Goal: Find specific page/section: Find specific page/section

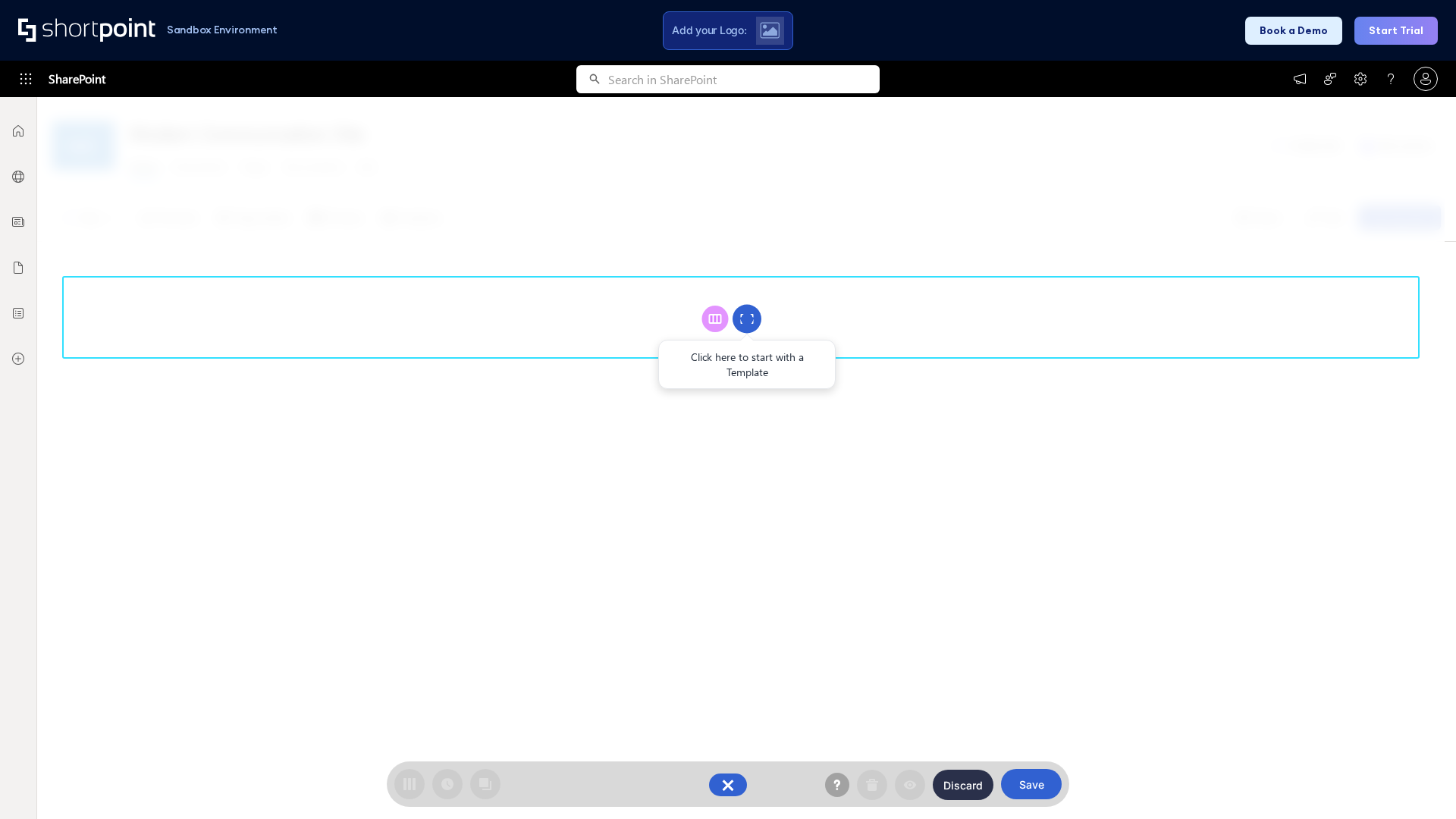
click at [747, 318] on circle at bounding box center [747, 319] width 29 height 29
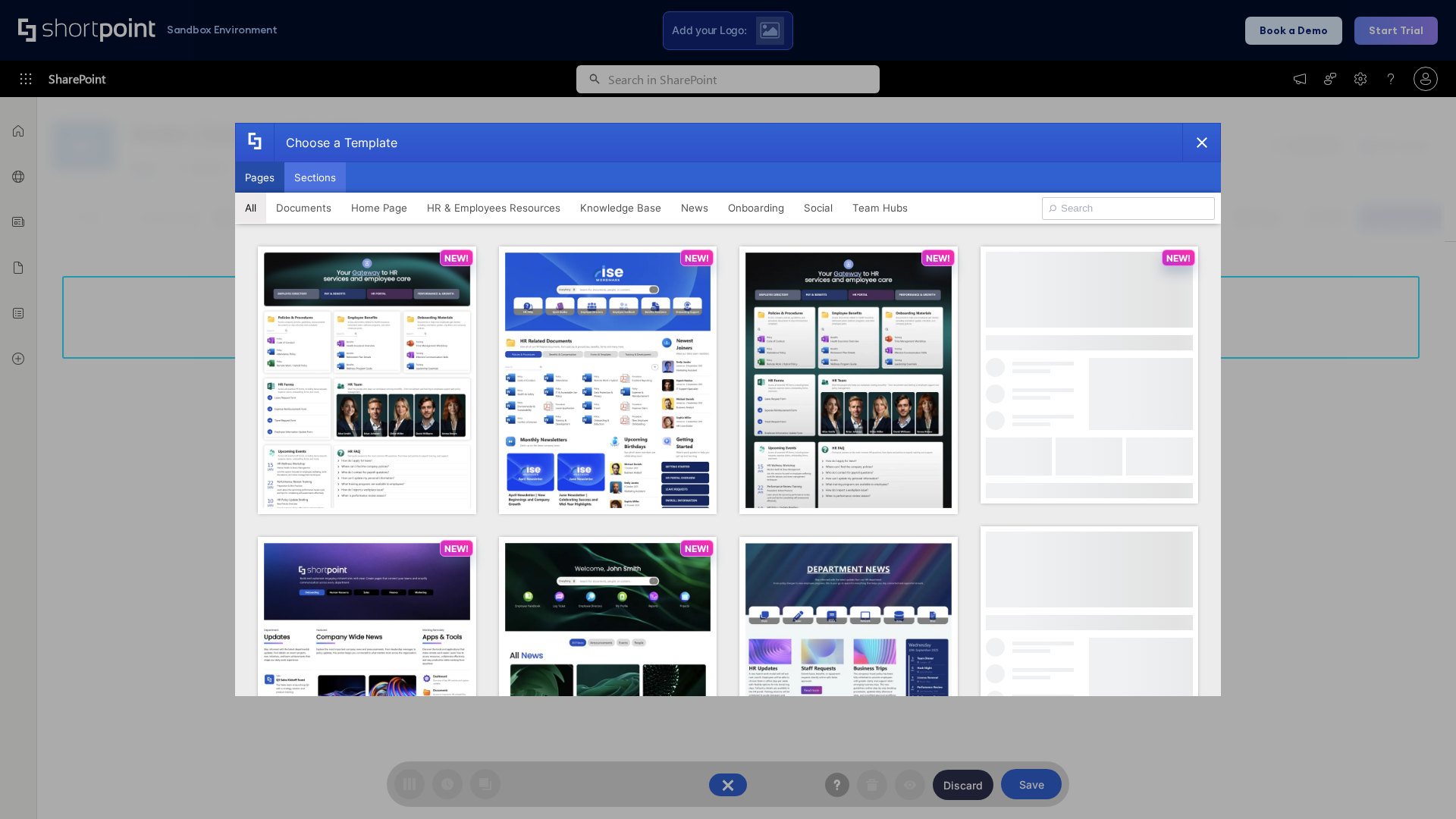
click at [315, 178] on button "Sections" at bounding box center [315, 178] width 61 height 30
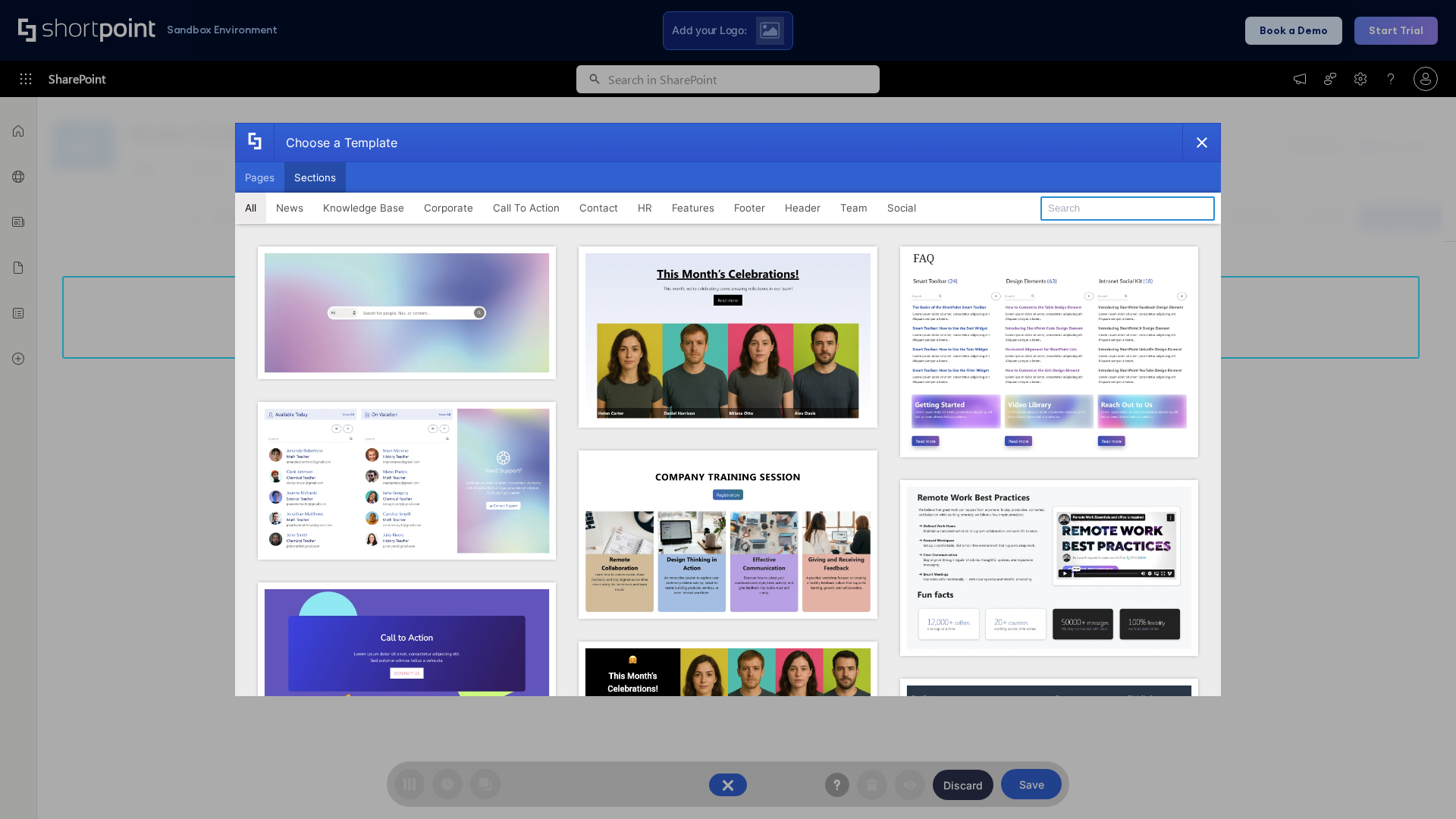
type input "Features Kit 5"
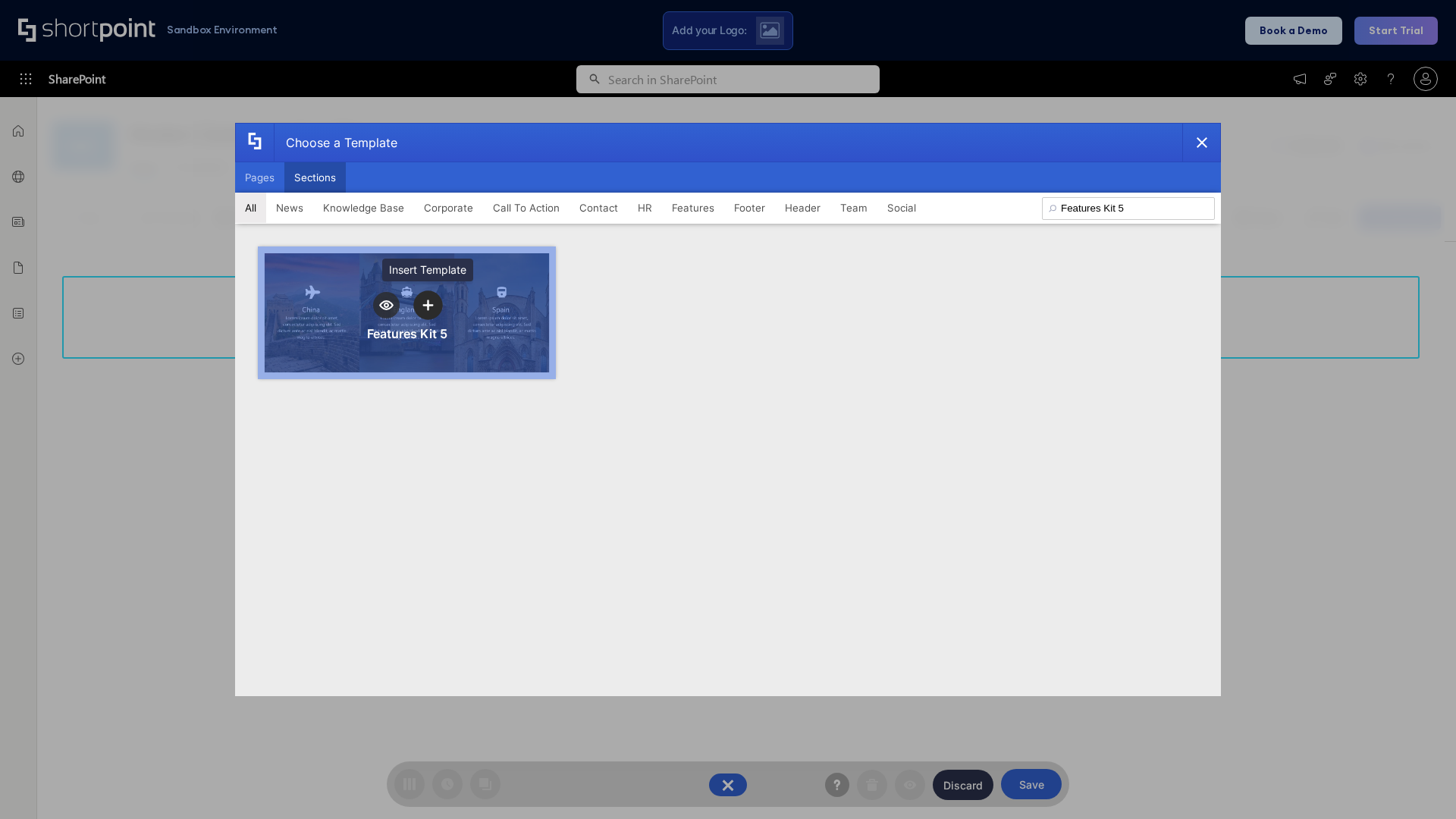
click at [428, 305] on icon "template selector" at bounding box center [428, 305] width 11 height 11
